Goal: Share content

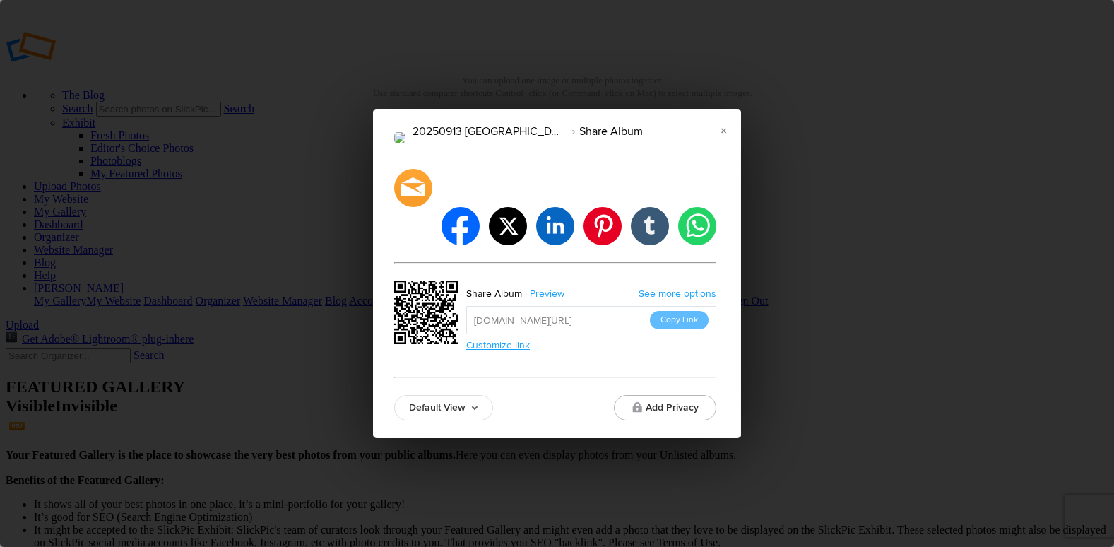
click at [692, 311] on button "Copy Link" at bounding box center [679, 320] width 59 height 18
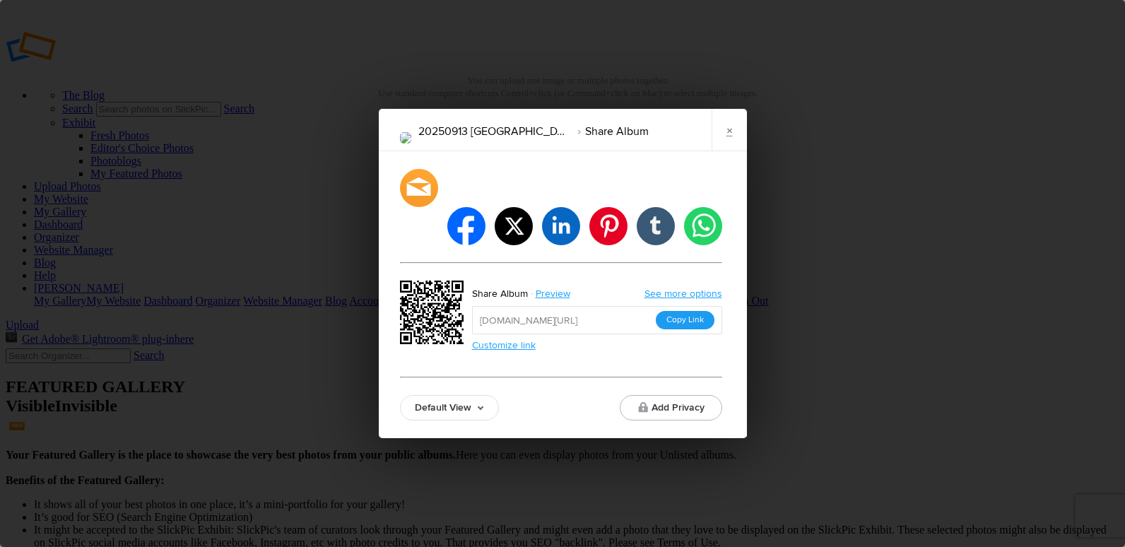
click at [669, 311] on button "Copy Link" at bounding box center [684, 320] width 59 height 18
click at [725, 148] on link "×" at bounding box center [728, 130] width 35 height 42
